Goal: Go to known website: Access a specific website the user already knows

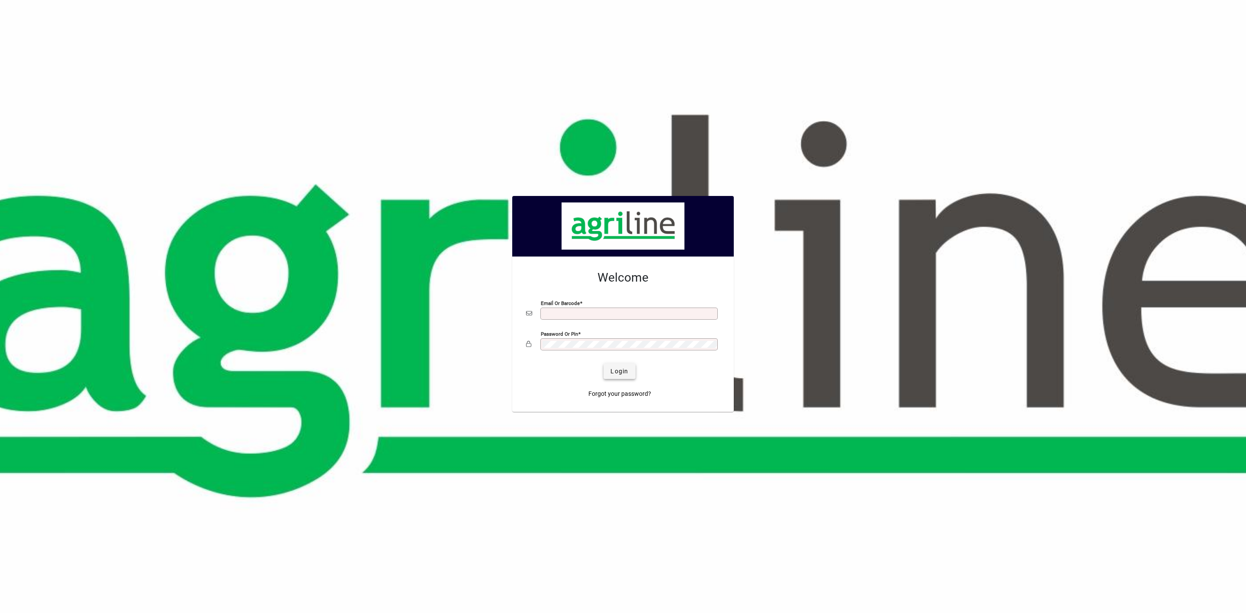
type input "**********"
click at [620, 370] on span "Login" at bounding box center [620, 371] width 18 height 9
